Goal: Task Accomplishment & Management: Use online tool/utility

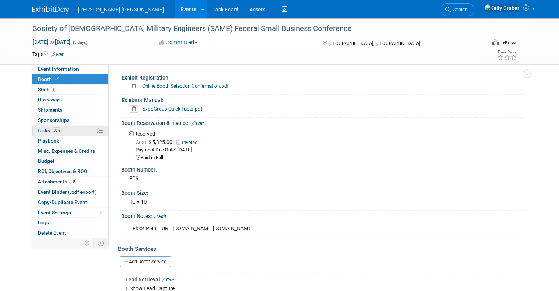
click at [78, 128] on link "60% Tasks 60%" at bounding box center [70, 130] width 76 height 10
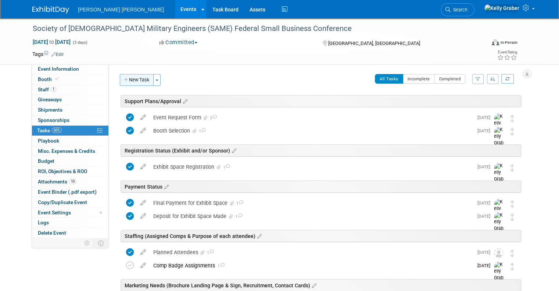
click at [143, 83] on button "New Task" at bounding box center [137, 80] width 34 height 12
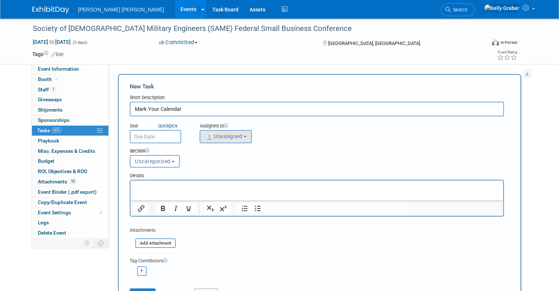
type input "Mark Your Calendar"
click at [219, 134] on span "Unassigned" at bounding box center [224, 136] width 38 height 6
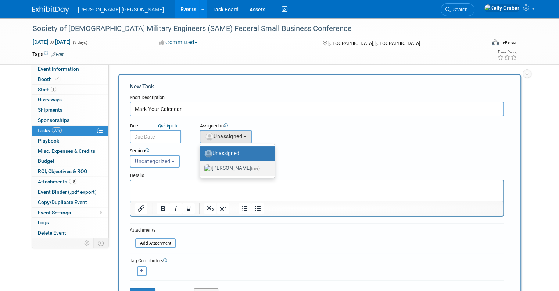
click at [219, 164] on label "[PERSON_NAME] (me)" at bounding box center [236, 168] width 64 height 12
click at [201, 165] on input "[PERSON_NAME] (me)" at bounding box center [198, 167] width 5 height 5
select select "ec37184c-c01f-4f21-939d-fe7fd02e2e7e"
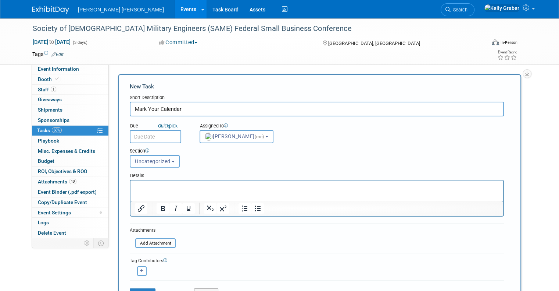
click at [149, 163] on button "Uncategorized" at bounding box center [155, 161] width 50 height 13
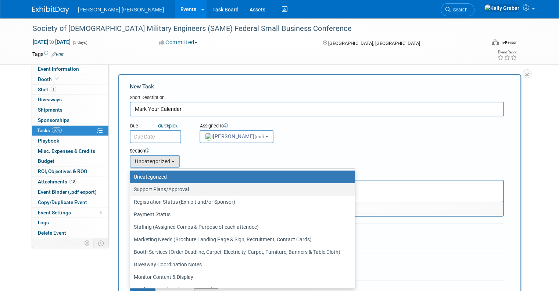
click at [153, 185] on label "Support Plans/Approval" at bounding box center [241, 189] width 214 height 10
click at [131, 187] on input "Support Plans/Approval" at bounding box center [129, 189] width 5 height 5
select select "11256407"
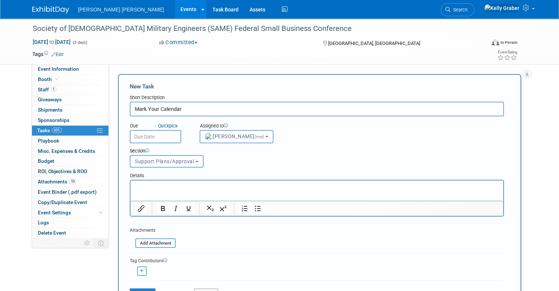
scroll to position [74, 0]
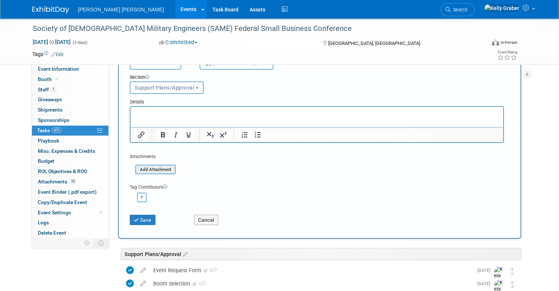
click at [146, 169] on input "file" at bounding box center [132, 169] width 88 height 8
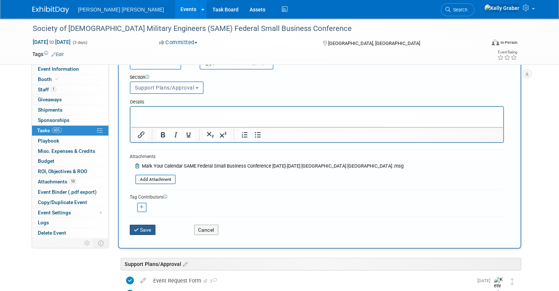
click at [138, 224] on button "Save" at bounding box center [143, 229] width 26 height 10
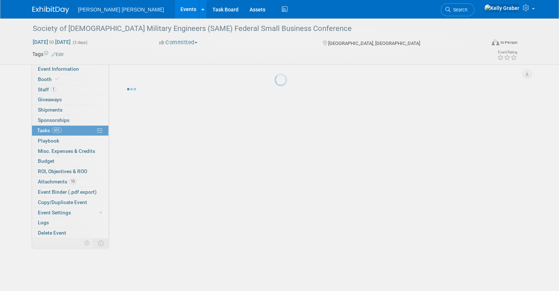
scroll to position [0, 0]
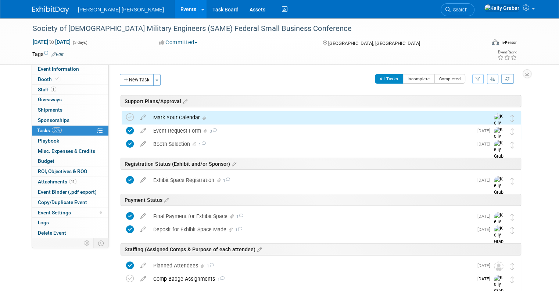
click at [179, 118] on div "Mark Your Calendar" at bounding box center [315, 117] width 330 height 13
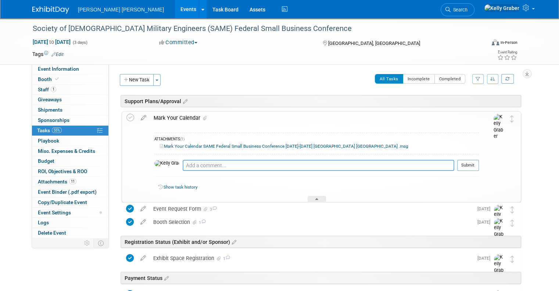
click at [183, 164] on textarea at bounding box center [319, 165] width 272 height 11
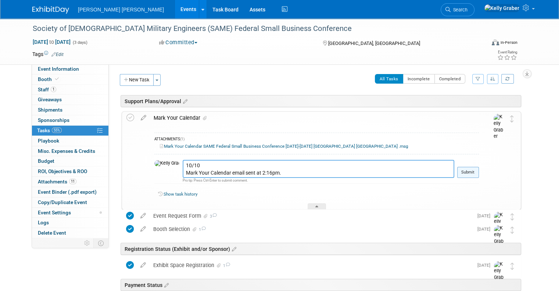
type textarea "10/10 Mark Your Calendar email sent at 2:16pm."
click at [471, 167] on button "Submit" at bounding box center [468, 172] width 22 height 11
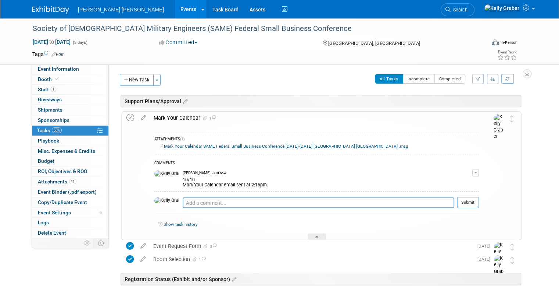
click at [127, 118] on icon at bounding box center [131, 118] width 8 height 8
click at [321, 233] on div at bounding box center [317, 236] width 18 height 6
